Goal: Task Accomplishment & Management: Use online tool/utility

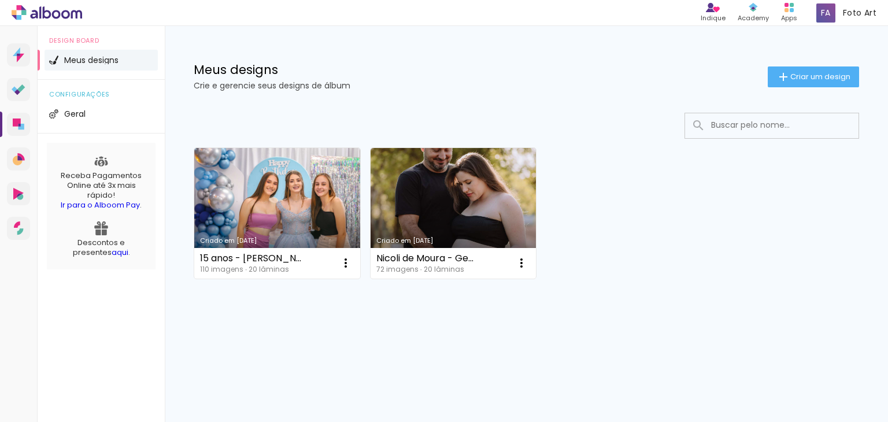
click at [438, 336] on div "Criado em [DATE] 15 anos - [PERSON_NAME] 110 imagens ∙ 20 lâminas Abrir Fazer u…" at bounding box center [526, 244] width 723 height 286
click at [703, 290] on div "Mais álbuns" at bounding box center [527, 292] width 666 height 28
click at [783, 241] on div "Criado em [DATE] 15 anos - [PERSON_NAME] 110 imagens ∙ 20 lâminas Abrir Fazer u…" at bounding box center [526, 212] width 676 height 141
click at [651, 324] on div "Criado em [DATE] 15 anos - [PERSON_NAME] 110 imagens ∙ 20 lâminas Abrir Fazer u…" at bounding box center [526, 244] width 723 height 286
click at [805, 77] on span "Criar um design" at bounding box center [820, 77] width 60 height 8
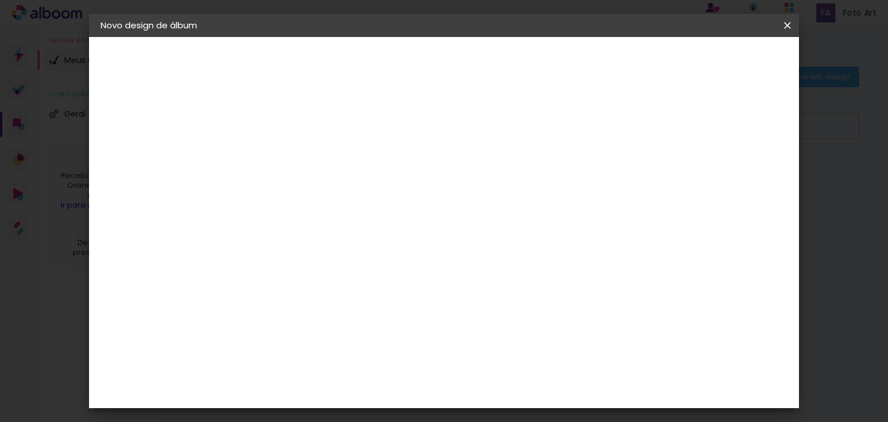
click at [290, 151] on input at bounding box center [290, 155] width 0 height 18
click at [836, 262] on iron-overlay-backdrop at bounding box center [444, 211] width 888 height 422
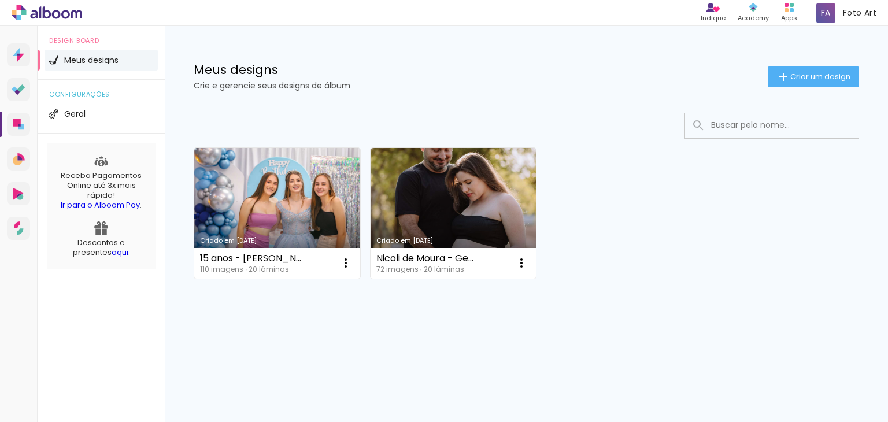
click at [680, 353] on div "Criado em [DATE] 15 anos - [PERSON_NAME] 110 imagens ∙ 20 lâminas Abrir Fazer u…" at bounding box center [526, 244] width 723 height 286
